Goal: Find specific page/section: Find specific page/section

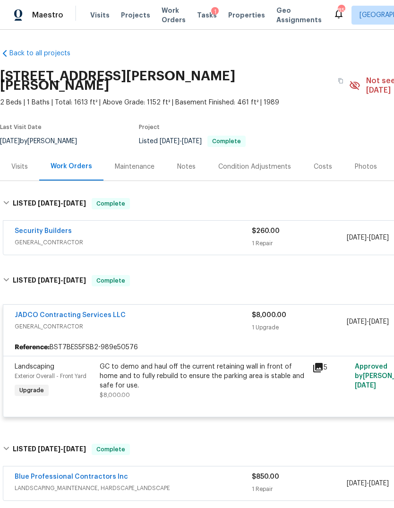
scroll to position [-60, -43]
click at [13, 162] on div "Visits" at bounding box center [19, 166] width 17 height 9
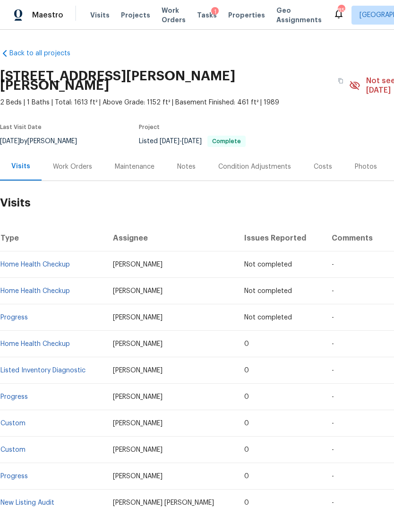
click at [182, 162] on div "Notes" at bounding box center [186, 166] width 18 height 9
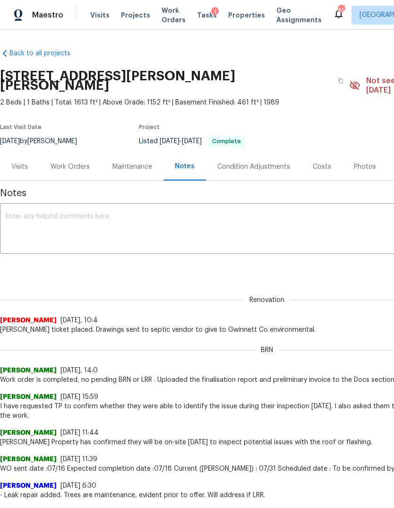
click at [159, 224] on textarea at bounding box center [267, 229] width 522 height 33
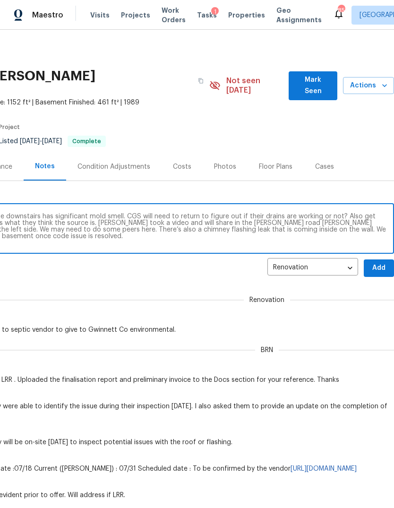
scroll to position [0, 140]
type textarea "Met with Michael walk the home the downstairs has significant mold smell. CGS w…"
click at [380, 262] on span "Add" at bounding box center [378, 268] width 15 height 12
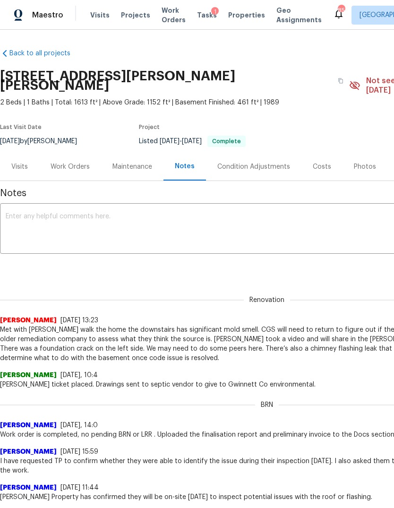
scroll to position [0, 0]
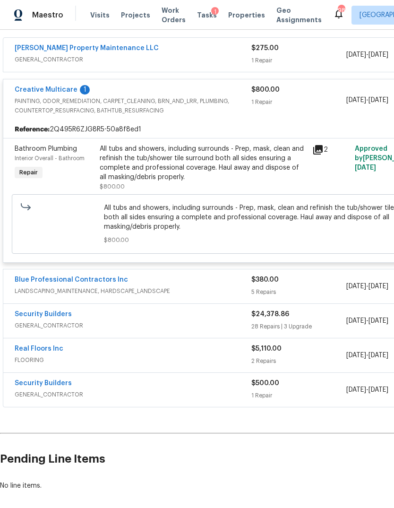
scroll to position [174, 0]
click at [219, 363] on span "FLOORING" at bounding box center [132, 359] width 237 height 9
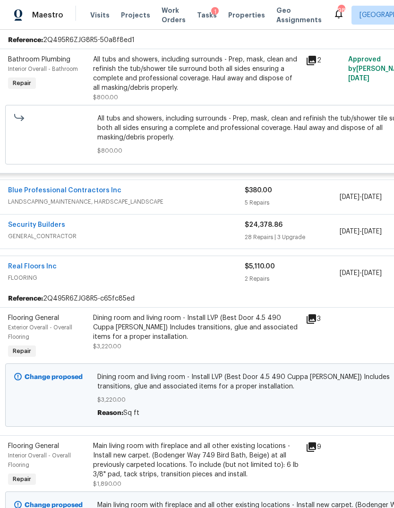
scroll to position [263, 6]
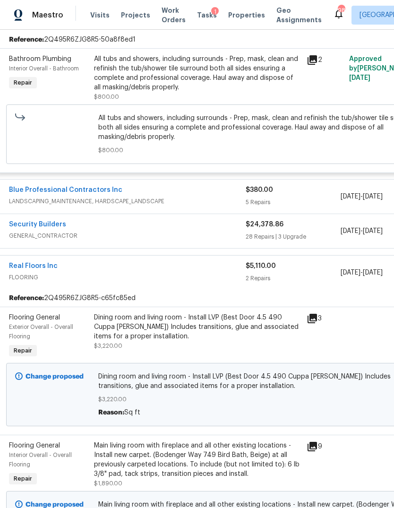
click at [207, 236] on span "GENERAL_CONTRACTOR" at bounding box center [127, 235] width 237 height 9
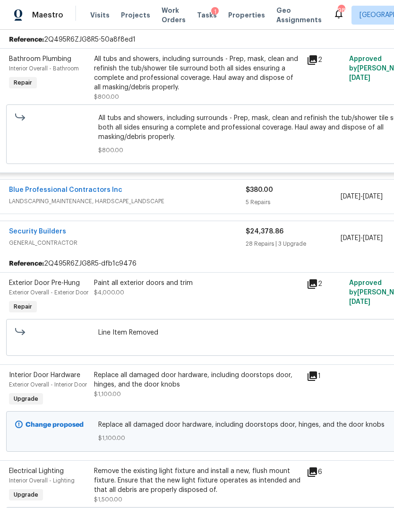
click at [213, 196] on div "Blue Professional Contractors Inc" at bounding box center [127, 190] width 237 height 11
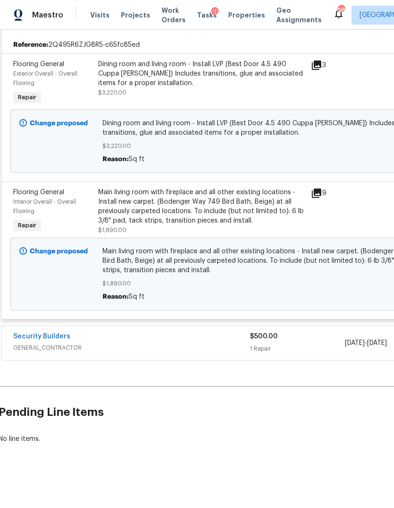
scroll to position [5487, 1]
click at [321, 198] on icon at bounding box center [316, 192] width 9 height 9
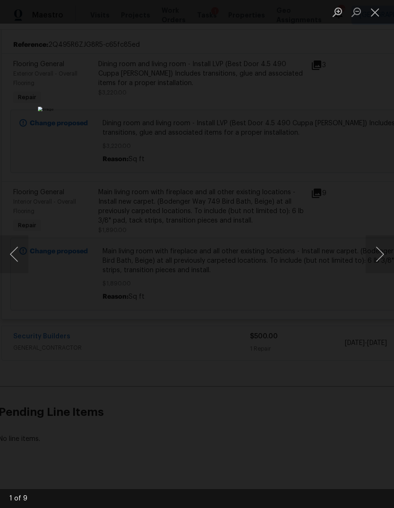
click at [378, 243] on button "Next image" at bounding box center [380, 254] width 28 height 38
click at [376, 245] on button "Next image" at bounding box center [380, 254] width 28 height 38
click at [376, 246] on button "Next image" at bounding box center [380, 254] width 28 height 38
click at [373, 25] on div "Lightbox" at bounding box center [197, 254] width 394 height 508
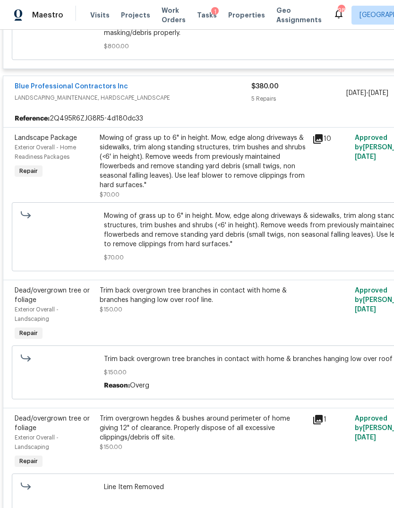
scroll to position [0, 0]
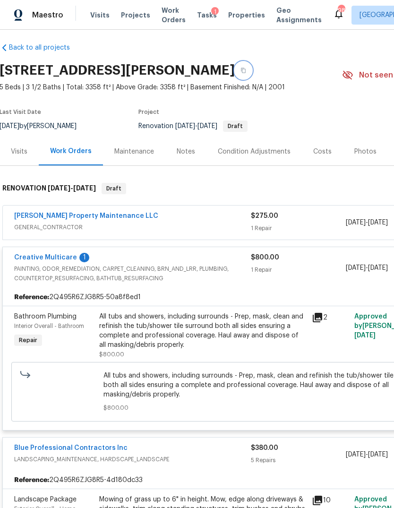
click at [252, 68] on button "button" at bounding box center [243, 70] width 17 height 17
click at [218, 225] on span "GENERAL_CONTRACTOR" at bounding box center [132, 226] width 237 height 9
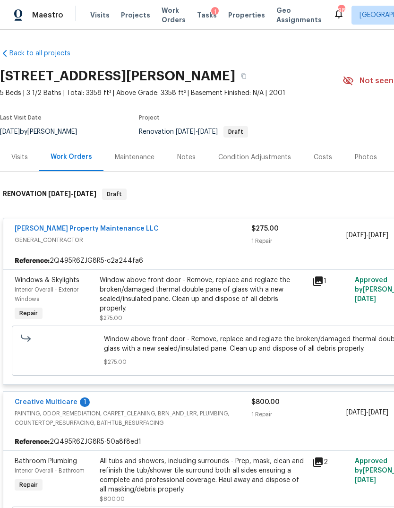
click at [238, 12] on span "Properties" at bounding box center [246, 14] width 37 height 9
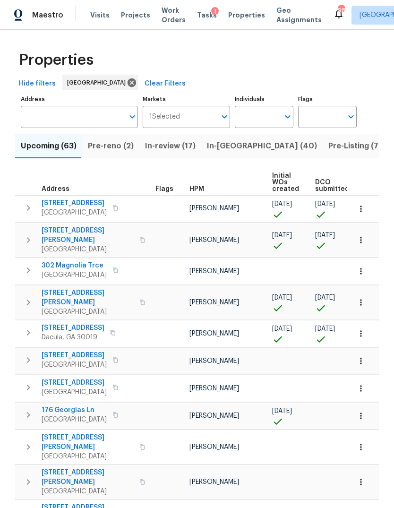
click at [66, 116] on input "Address" at bounding box center [72, 117] width 103 height 22
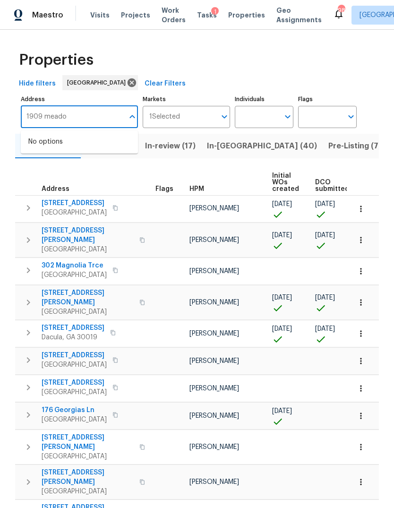
type input "1909 meadow"
click at [74, 143] on li "1909 Meadow Ln Decatur GA 30032" at bounding box center [79, 142] width 117 height 16
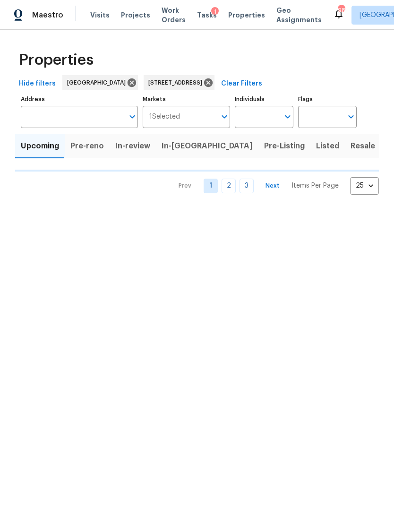
type input "1909 Meadow Ln Decatur GA 30032"
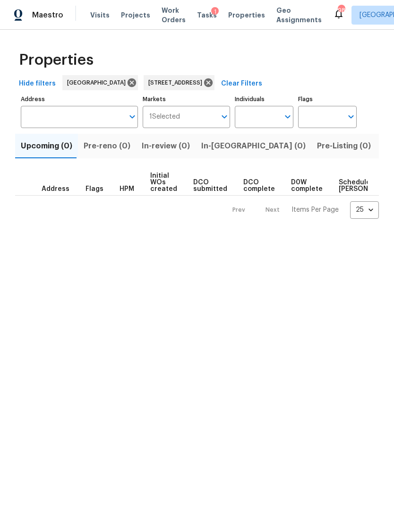
type input "1909 Meadow Ln Decatur GA 30032"
click at [382, 145] on span "Listed (1)" at bounding box center [399, 145] width 34 height 13
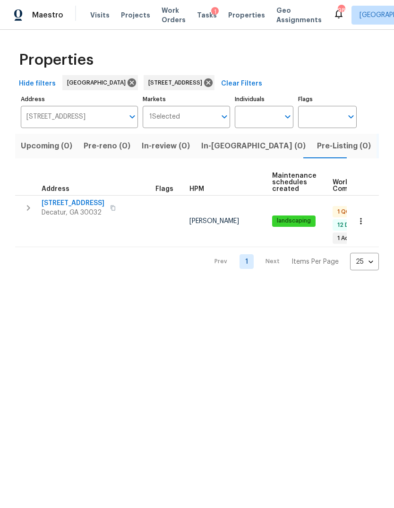
click at [77, 203] on span "[STREET_ADDRESS]" at bounding box center [73, 202] width 63 height 9
click at [90, 120] on input "1909 Meadow Ln Decatur GA 30032" at bounding box center [72, 117] width 103 height 22
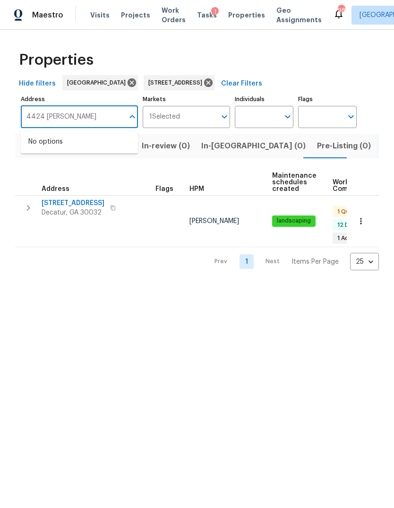
type input "4424 Joseph"
click at [210, 82] on icon at bounding box center [208, 82] width 10 height 10
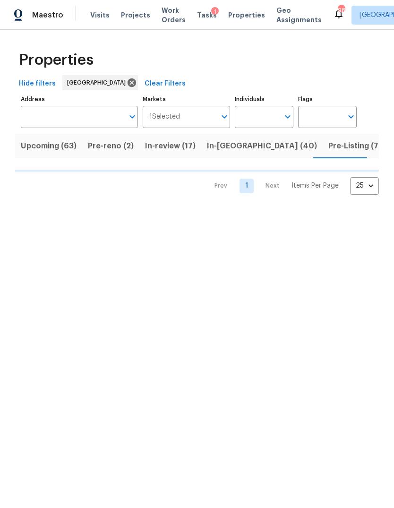
click at [51, 150] on span "Upcoming (63)" at bounding box center [49, 145] width 56 height 13
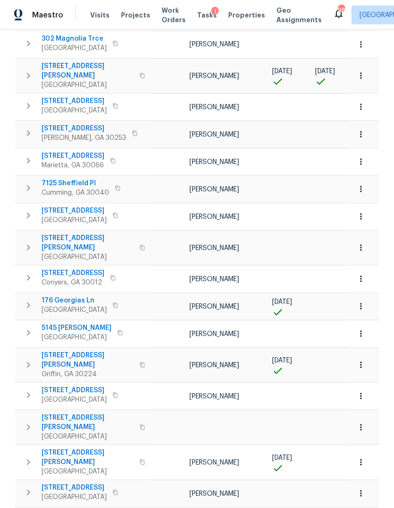
scroll to position [35, 0]
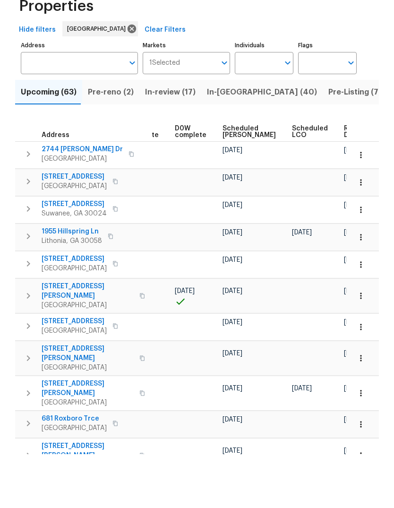
scroll to position [0, 238]
click at [344, 179] on span "Ready Date" at bounding box center [354, 185] width 21 height 13
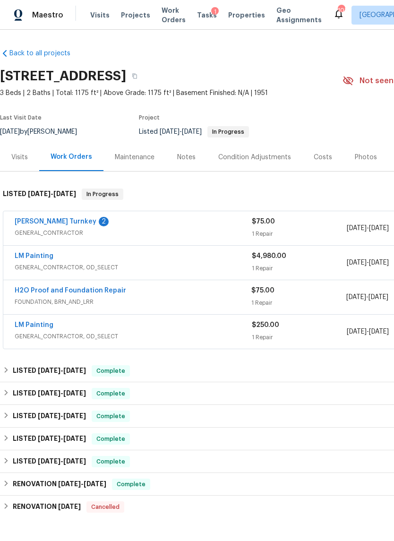
click at [193, 262] on div "LM Painting" at bounding box center [133, 256] width 237 height 11
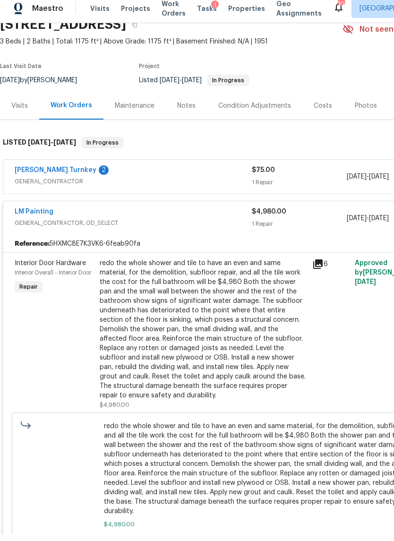
scroll to position [45, 0]
click at [150, 172] on div "[PERSON_NAME] Turnkey 2" at bounding box center [133, 177] width 237 height 11
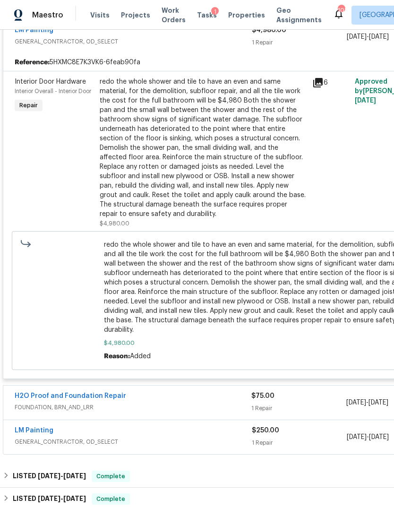
scroll to position [366, 0]
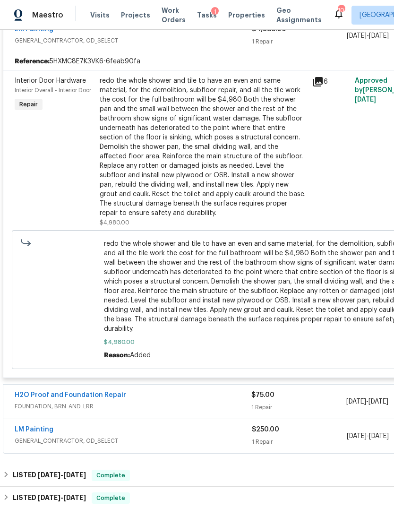
click at [86, 392] on link "H2O Proof and Foundation Repair" at bounding box center [70, 395] width 111 height 7
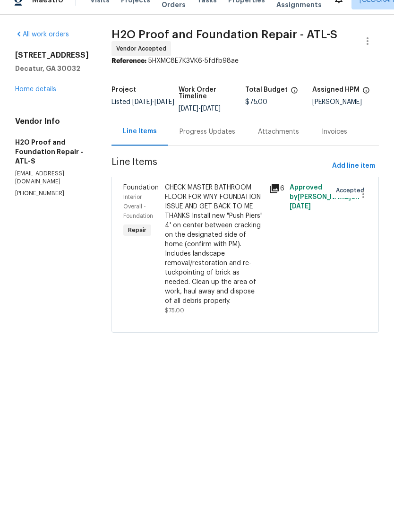
click at [180, 142] on div "Progress Updates" at bounding box center [208, 146] width 56 height 9
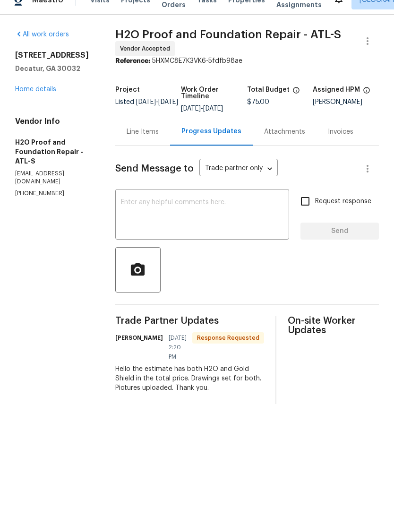
click at [145, 142] on div "Line Items" at bounding box center [143, 146] width 32 height 9
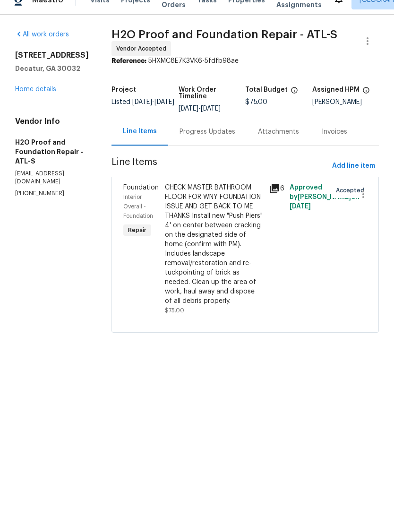
click at [269, 198] on icon at bounding box center [274, 203] width 11 height 11
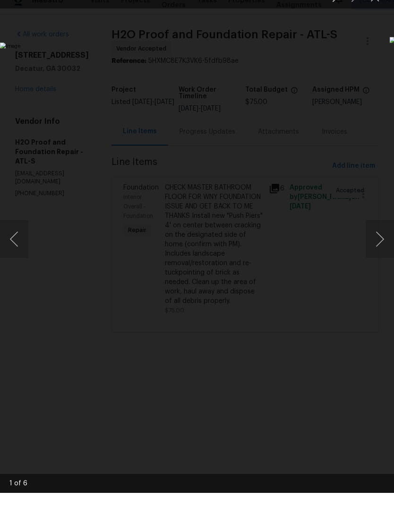
click at [380, 240] on button "Next image" at bounding box center [380, 254] width 28 height 38
click at [384, 243] on button "Next image" at bounding box center [380, 254] width 28 height 38
click at [380, 247] on button "Next image" at bounding box center [380, 254] width 28 height 38
click at [379, 249] on button "Next image" at bounding box center [380, 254] width 28 height 38
click at [379, 250] on button "Next image" at bounding box center [380, 254] width 28 height 38
